Goal: Use online tool/utility: Utilize a website feature to perform a specific function

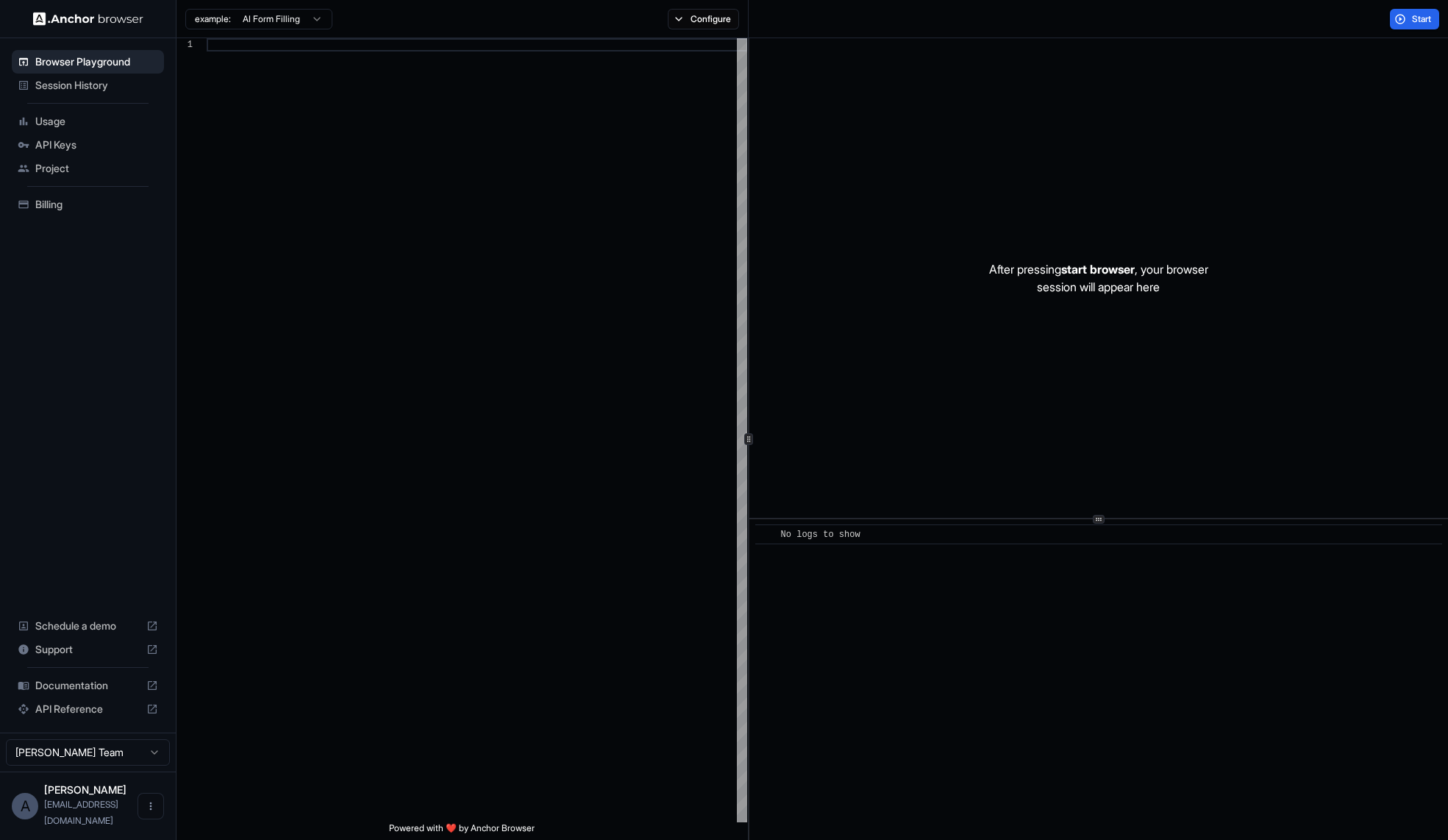
scroll to position [132, 0]
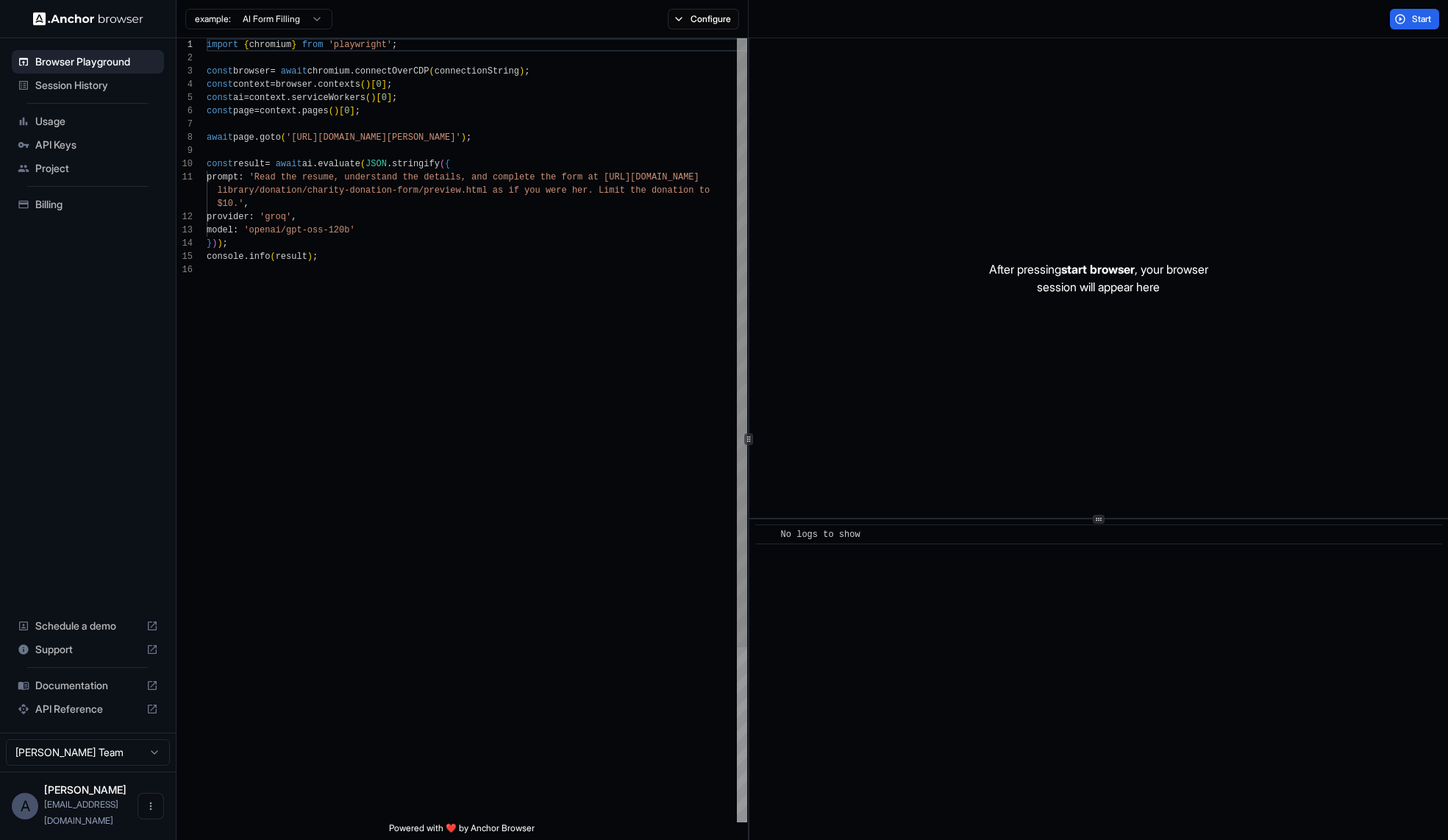
type textarea "**********"
click at [485, 282] on div "import { chromium } from 'playwright' ; const browser = await chromium . connec…" at bounding box center [476, 542] width 540 height 1009
click at [151, 810] on icon "Open menu" at bounding box center [151, 806] width 2 height 8
click at [87, 326] on div at bounding box center [724, 420] width 1448 height 840
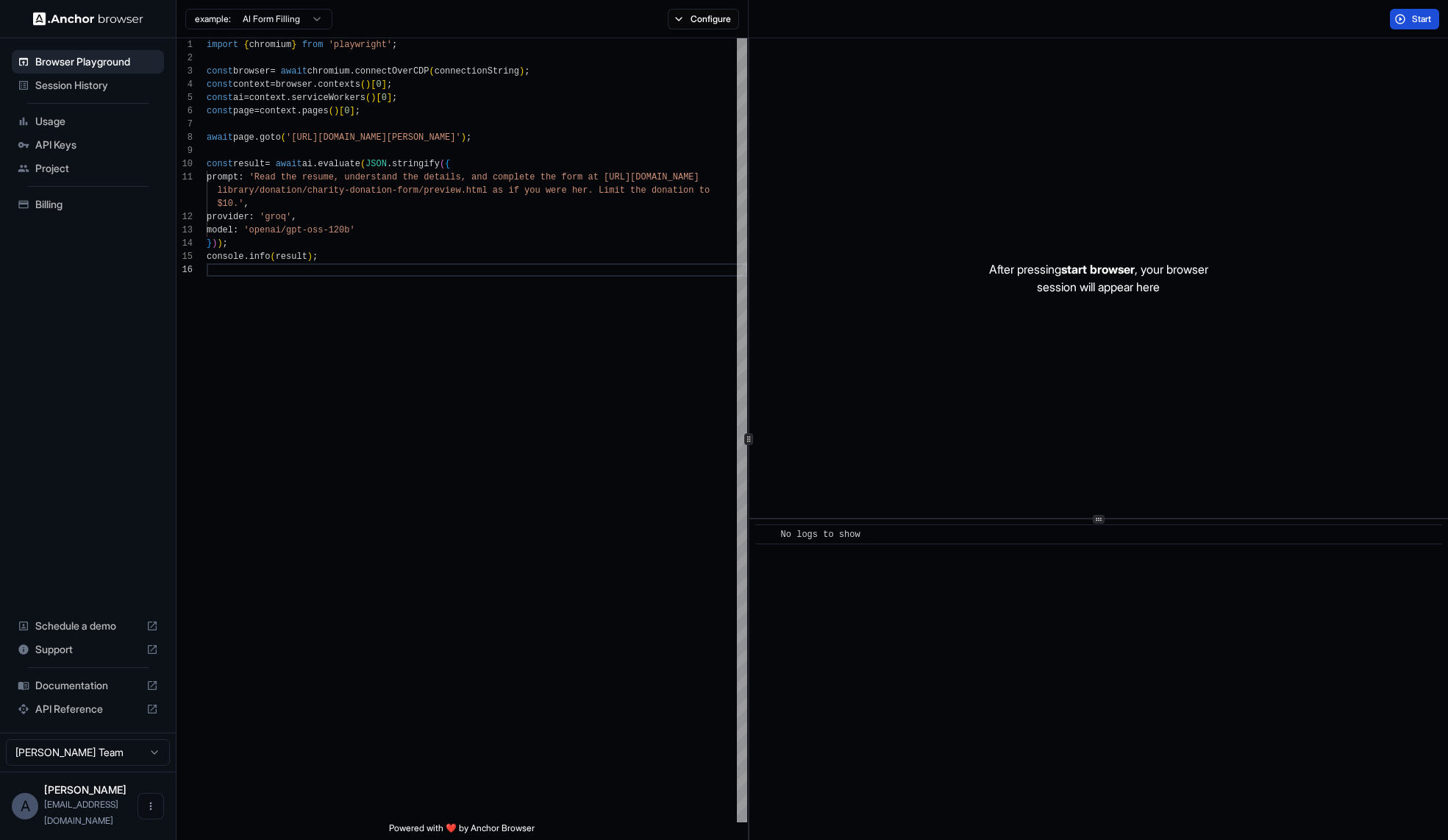
click at [1423, 21] on span "Start" at bounding box center [1422, 19] width 21 height 12
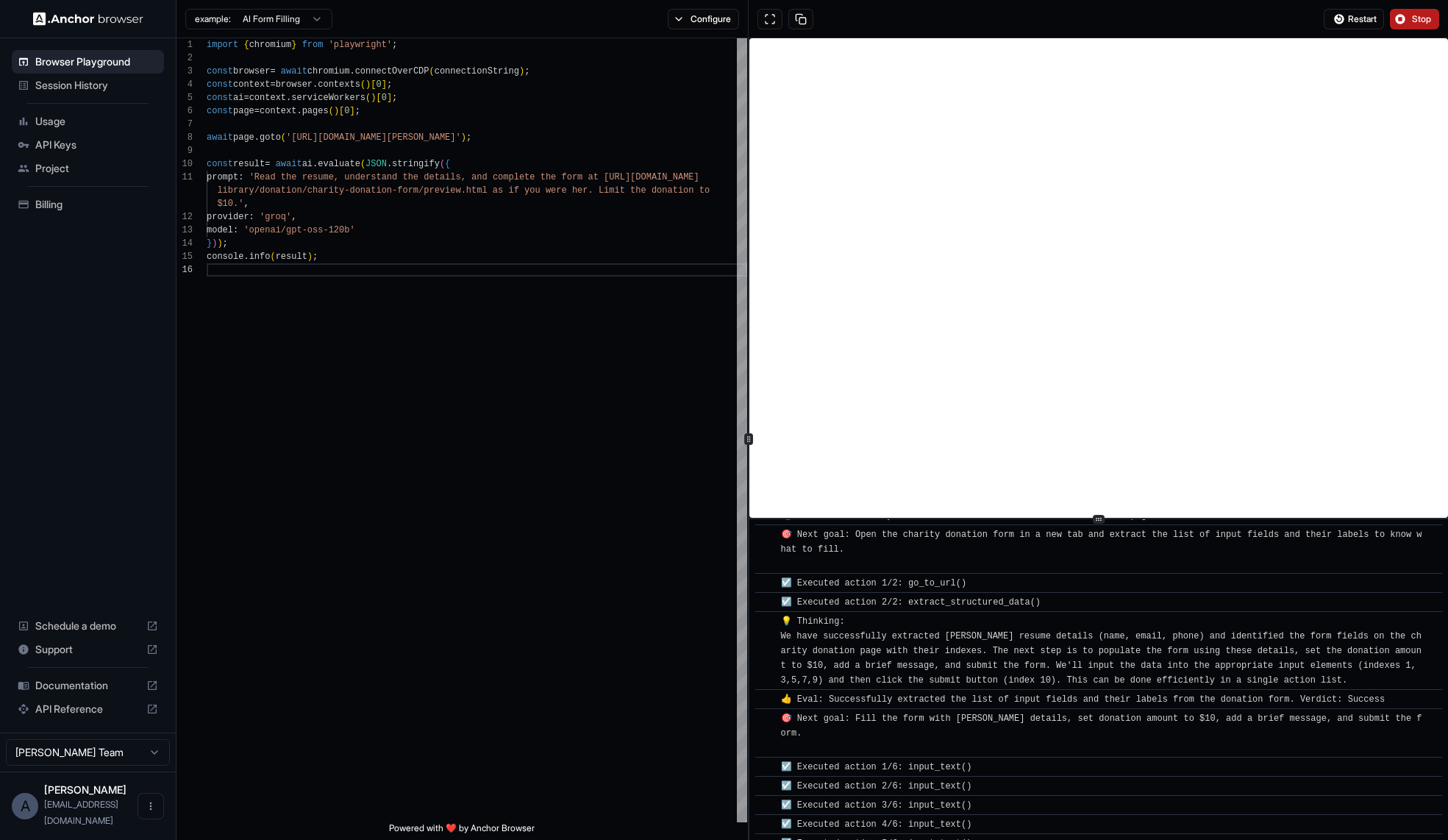
scroll to position [604, 0]
